Goal: Task Accomplishment & Management: Use online tool/utility

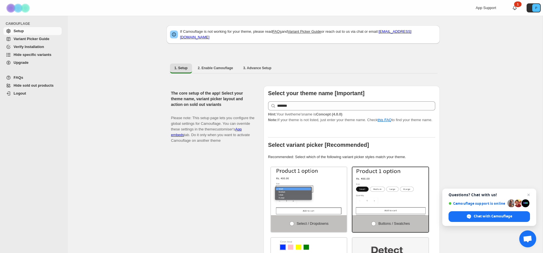
click at [43, 55] on span "Hide specific variants" at bounding box center [33, 55] width 38 height 4
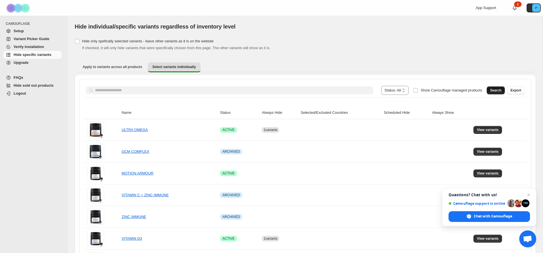
click at [501, 90] on span "Search" at bounding box center [495, 90] width 11 height 5
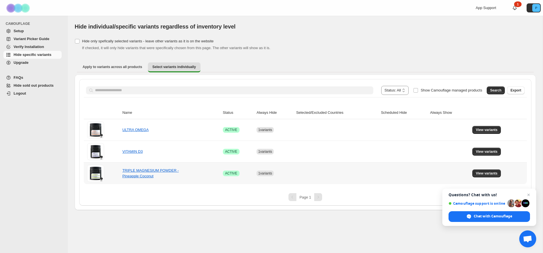
click at [487, 178] on td "View variants" at bounding box center [499, 174] width 56 height 22
click at [488, 175] on span "View variants" at bounding box center [487, 173] width 22 height 5
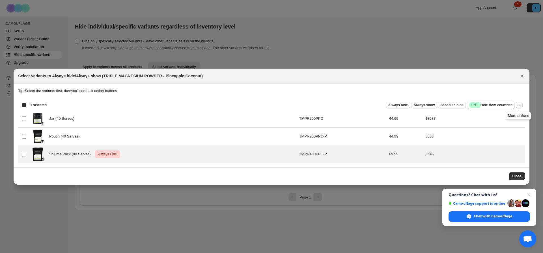
click at [521, 105] on icon "More actions" at bounding box center [519, 105] width 6 height 6
click at [506, 118] on span "Undo always hide" at bounding box center [498, 116] width 41 height 6
